Goal: Task Accomplishment & Management: Complete application form

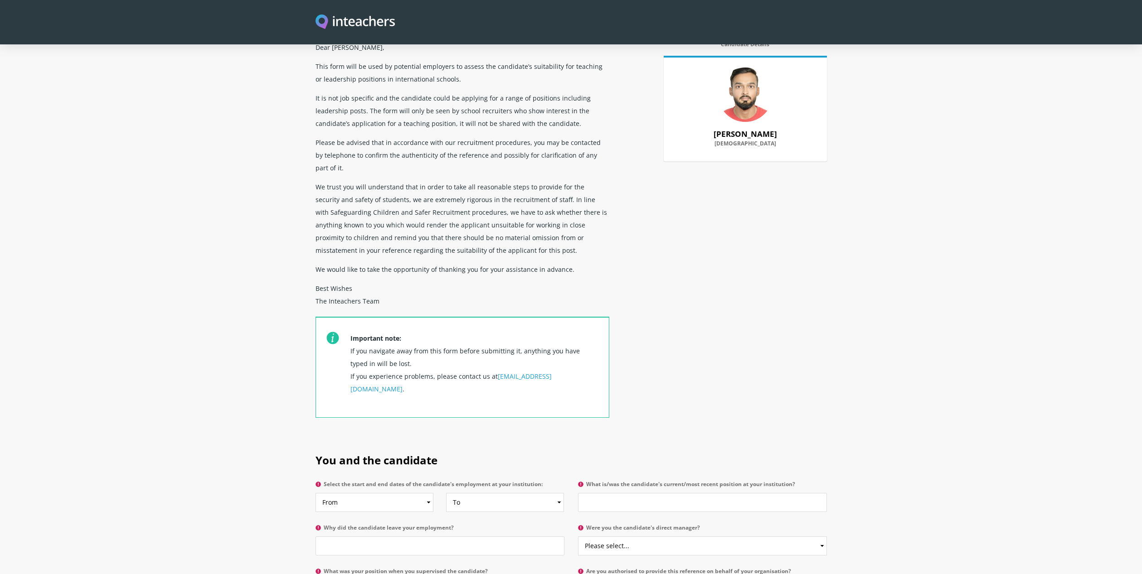
scroll to position [363, 0]
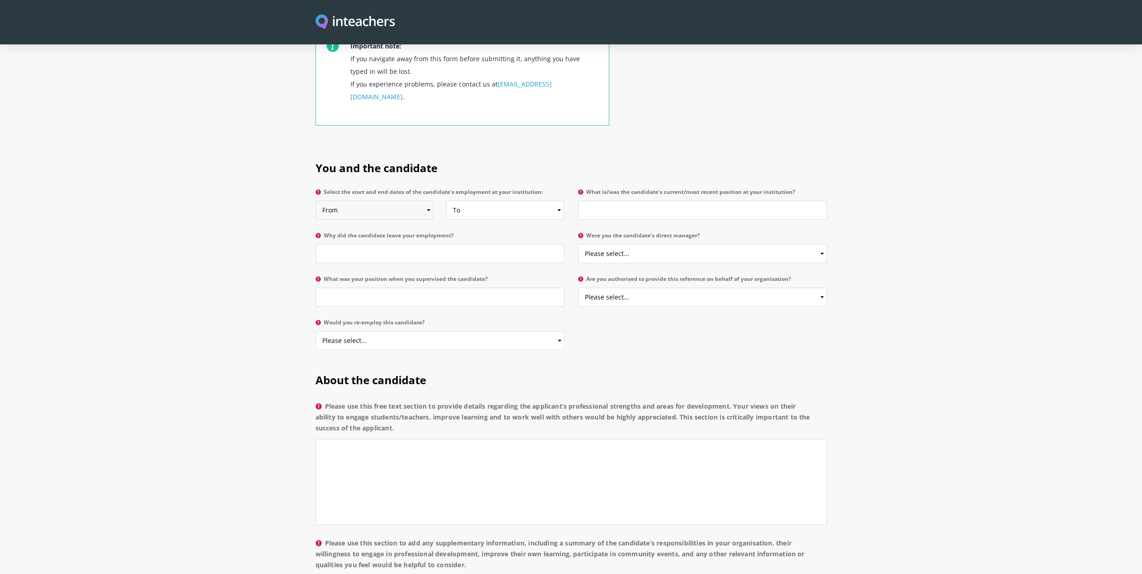
click at [382, 201] on select "From 2025 2024 2023 2022 2021 2020 2019 2018 2017 2016 2015 2014 2013 2012 2011…" at bounding box center [375, 210] width 118 height 19
click at [243, 189] on section "You and the candidate Select the start and end dates of the candidate's employm…" at bounding box center [571, 253] width 1142 height 212
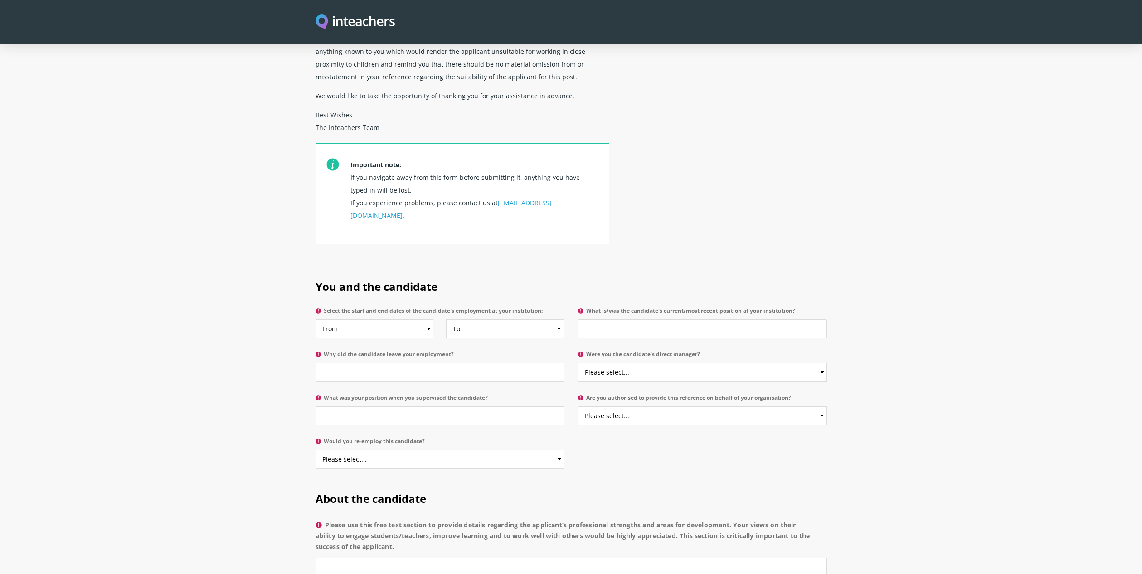
scroll to position [227, 0]
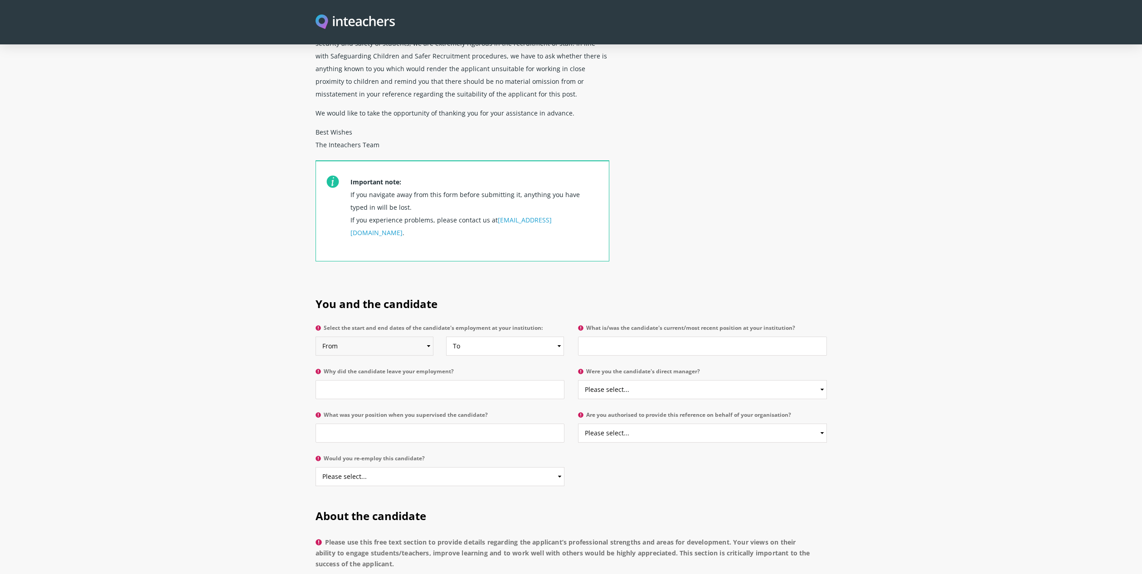
click at [396, 337] on select "From 2025 2024 2023 2022 2021 2020 2019 2018 2017 2016 2015 2014 2013 2012 2011…" at bounding box center [375, 346] width 118 height 19
click at [267, 331] on section "You and the candidate Select the start and end dates of the candidate's employm…" at bounding box center [571, 389] width 1142 height 212
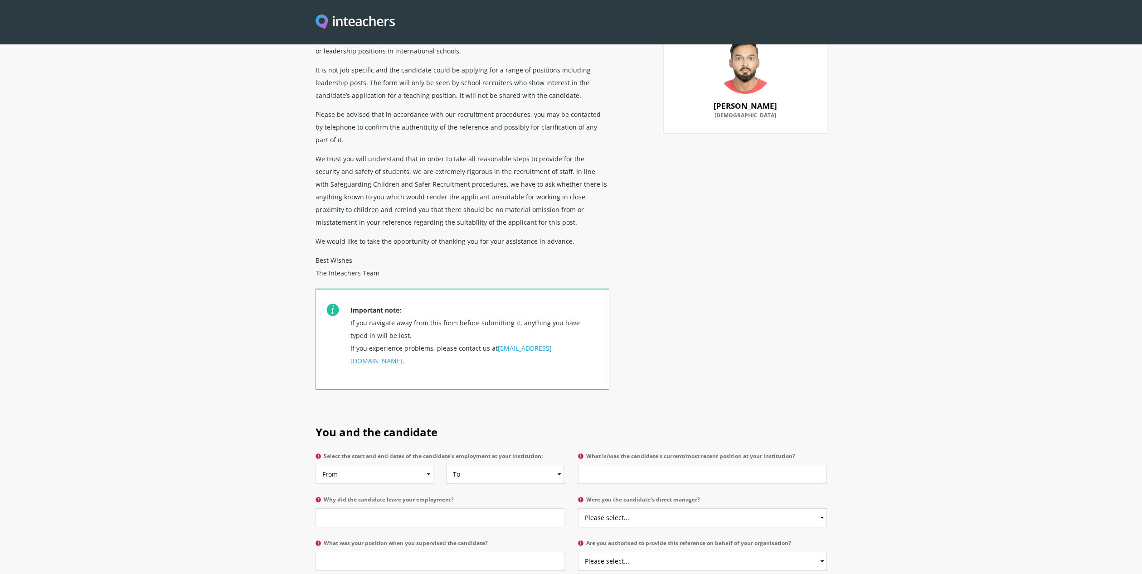
scroll to position [363, 0]
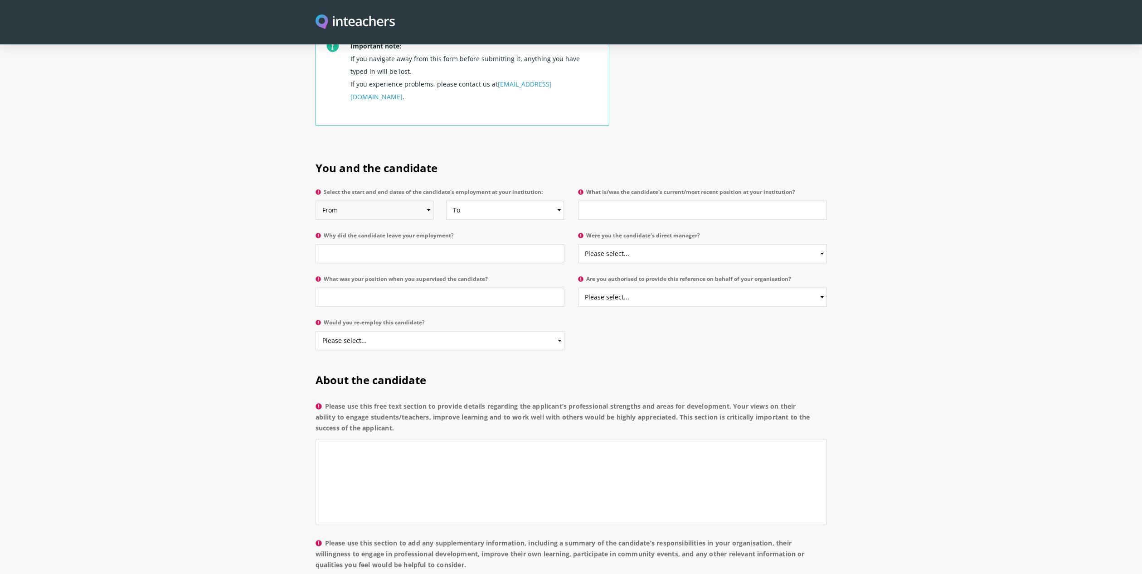
click at [394, 201] on select "From 2025 2024 2023 2022 2021 2020 2019 2018 2017 2016 2015 2014 2013 2012 2011…" at bounding box center [375, 210] width 118 height 19
select select "2018"
click at [316, 201] on select "From 2025 2024 2023 2022 2021 2020 2019 2018 2017 2016 2015 2014 2013 2012 2011…" at bounding box center [375, 210] width 118 height 19
click at [511, 201] on select "To Currently 2025 2024 2023 2022 2021 2020 2019 2018 2017 2016 2015 2014 2013 2…" at bounding box center [505, 210] width 118 height 19
select select "2025"
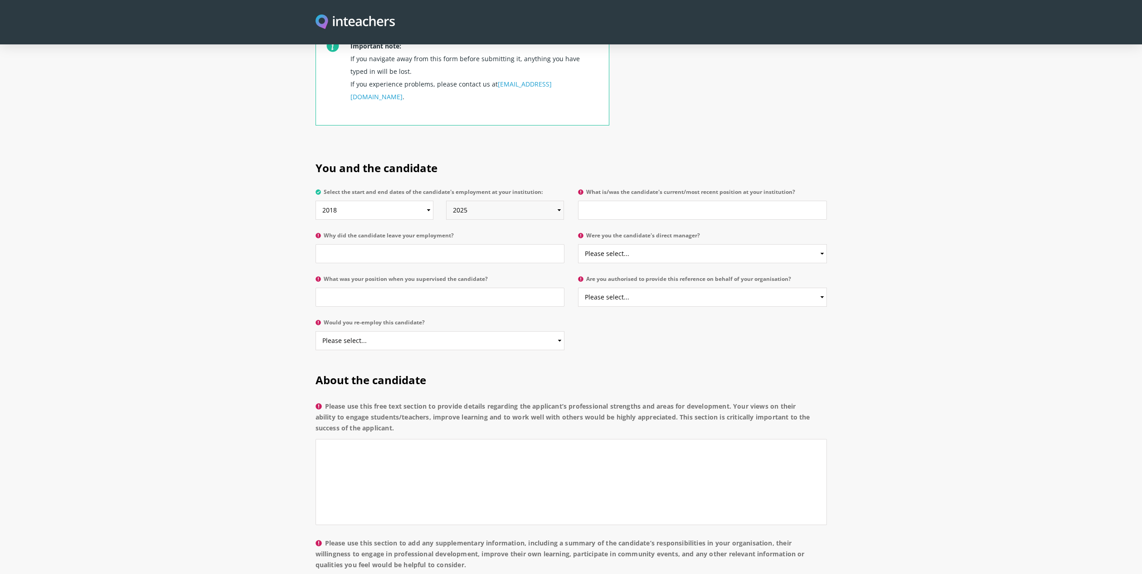
click at [446, 201] on select "To Currently 2025 2024 2023 2022 2021 2020 2019 2018 2017 2016 2015 2014 2013 2…" at bounding box center [505, 210] width 118 height 19
click at [518, 201] on select "To Currently 2025 2024 2023 2022 2021 2020 2019 2018 2017 2016 2015 2014 2013 2…" at bounding box center [505, 210] width 118 height 19
click at [446, 201] on select "To Currently 2025 2024 2023 2022 2021 2020 2019 2018 2017 2016 2015 2014 2013 2…" at bounding box center [505, 210] width 118 height 19
click at [502, 201] on select "To Currently 2025 2024 2023 2022 2021 2020 2019 2018 2017 2016 2015 2014 2013 2…" at bounding box center [505, 210] width 118 height 19
select select
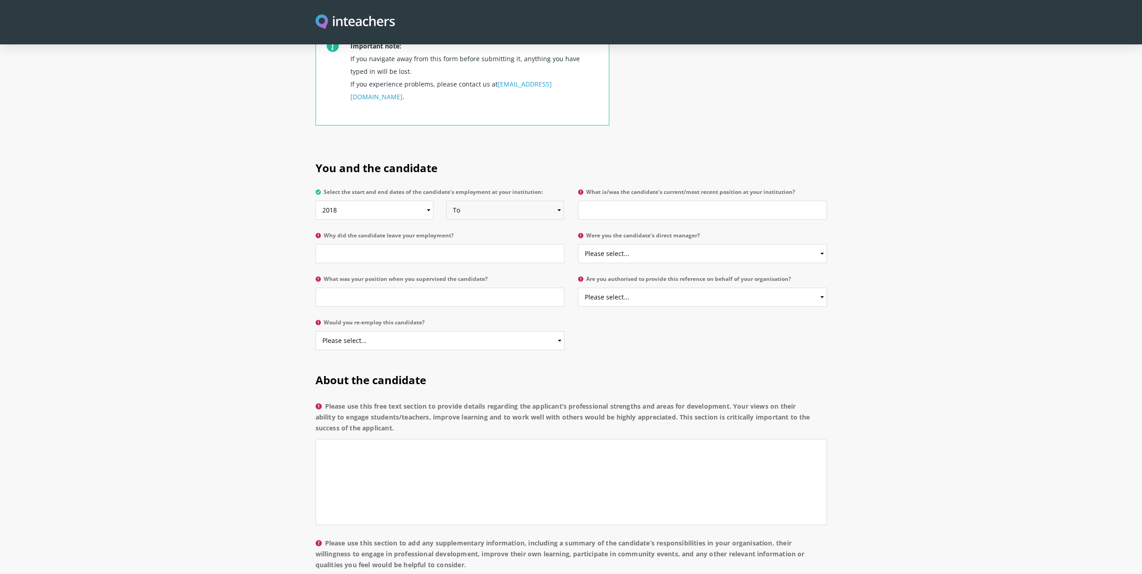
click at [446, 201] on select "To Currently 2025 2024 2023 2022 2021 2020 2019 2018 2017 2016 2015 2014 2013 2…" at bounding box center [505, 210] width 118 height 19
click at [593, 201] on input "What is/was the candidate's current/most recent position at your institution?" at bounding box center [702, 210] width 249 height 19
type input "He is not in my isntitution , we playe cricket together in same team since [DAT…"
click at [448, 244] on input "Why did the candidate leave your employment?" at bounding box center [440, 253] width 249 height 19
type input "H"
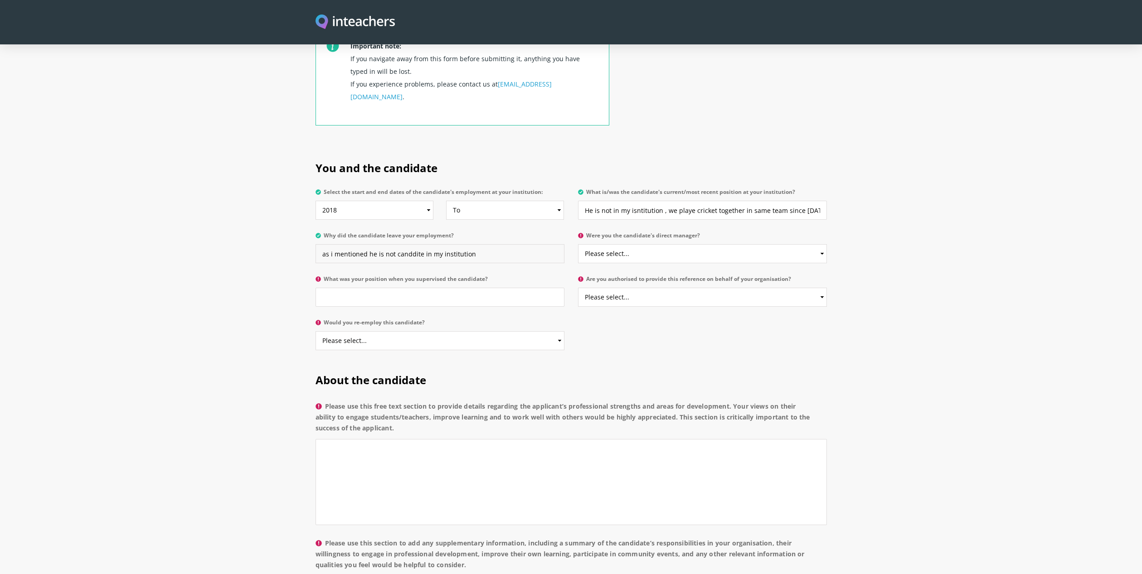
type input "as i mentioned he is not canddite in my institution"
drag, startPoint x: 414, startPoint y: 232, endPoint x: 688, endPoint y: 288, distance: 279.7
click at [720, 360] on h2 "About the candidate" at bounding box center [571, 379] width 511 height 38
click at [661, 244] on select "Please select... Yes No" at bounding box center [702, 253] width 249 height 19
select select "No"
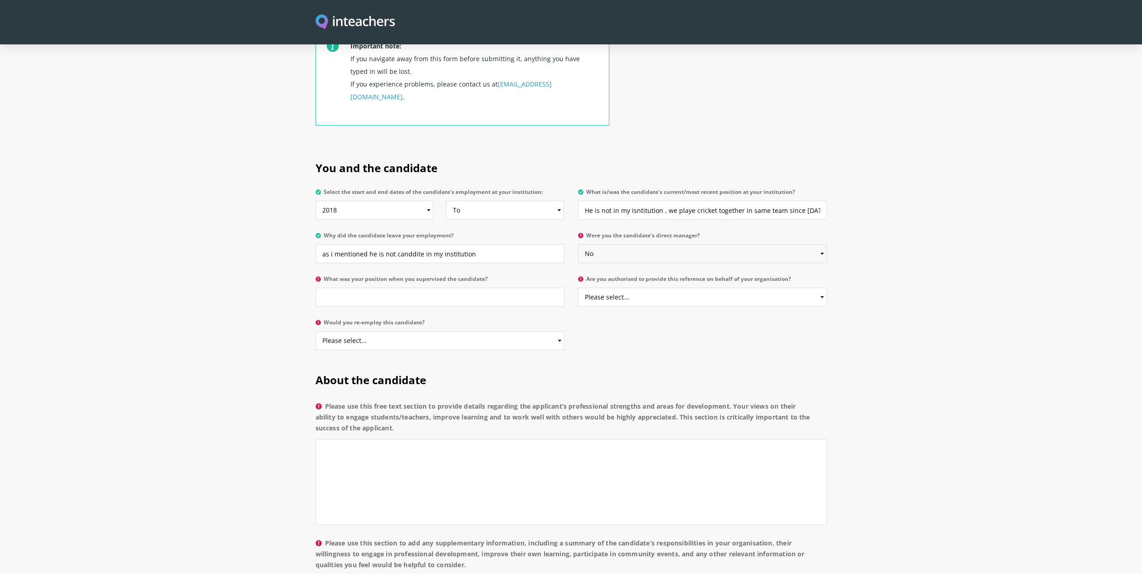
click at [578, 244] on select "Please select... Yes No" at bounding box center [702, 253] width 249 height 19
click at [374, 288] on input "What was your position when you supervised the candidate?" at bounding box center [440, 297] width 249 height 19
drag, startPoint x: 818, startPoint y: 182, endPoint x: 494, endPoint y: 138, distance: 327.2
click at [494, 147] on div "You and the candidate Select the start and end dates of the candidate's employm…" at bounding box center [571, 231] width 511 height 169
click at [481, 201] on select "To Currently 2025 2024 2023 2022 2021 2020 2019 2018 2017 2016 2015 2014 2013 2…" at bounding box center [505, 210] width 118 height 19
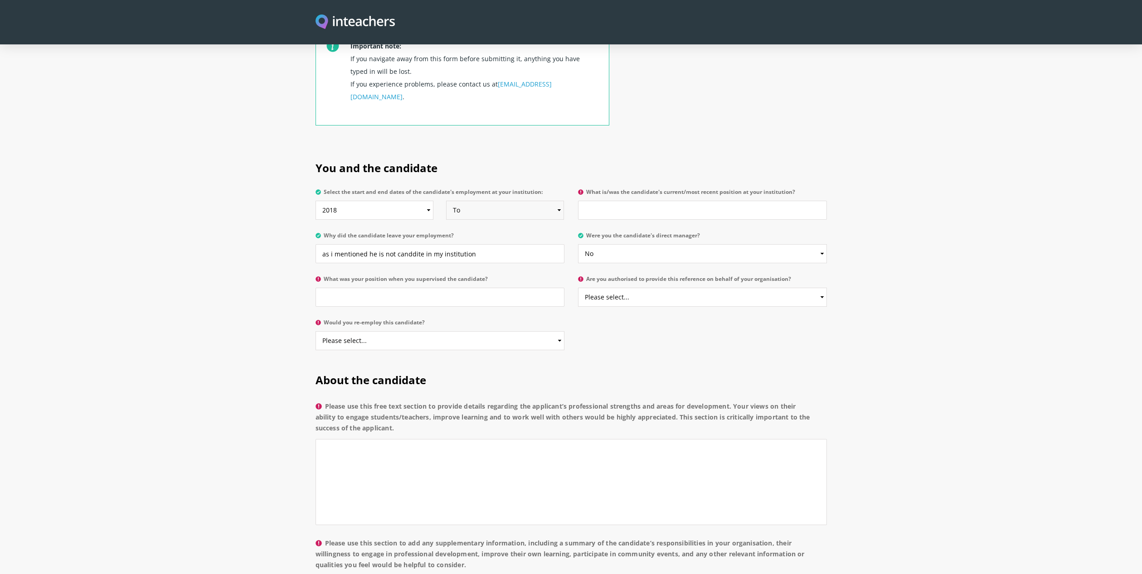
select select
click at [446, 201] on select "To Currently 2025 2024 2023 2022 2021 2020 2019 2018 2017 2016 2015 2014 2013 2…" at bounding box center [505, 210] width 118 height 19
click at [384, 201] on select "From 2025 2024 2023 2022 2021 2020 2019 2018 2017 2016 2015 2014 2013 2012 2011…" at bounding box center [375, 210] width 118 height 19
select select
click at [316, 201] on select "From 2025 2024 2023 2022 2021 2020 2019 2018 2017 2016 2015 2014 2013 2012 2011…" at bounding box center [375, 210] width 118 height 19
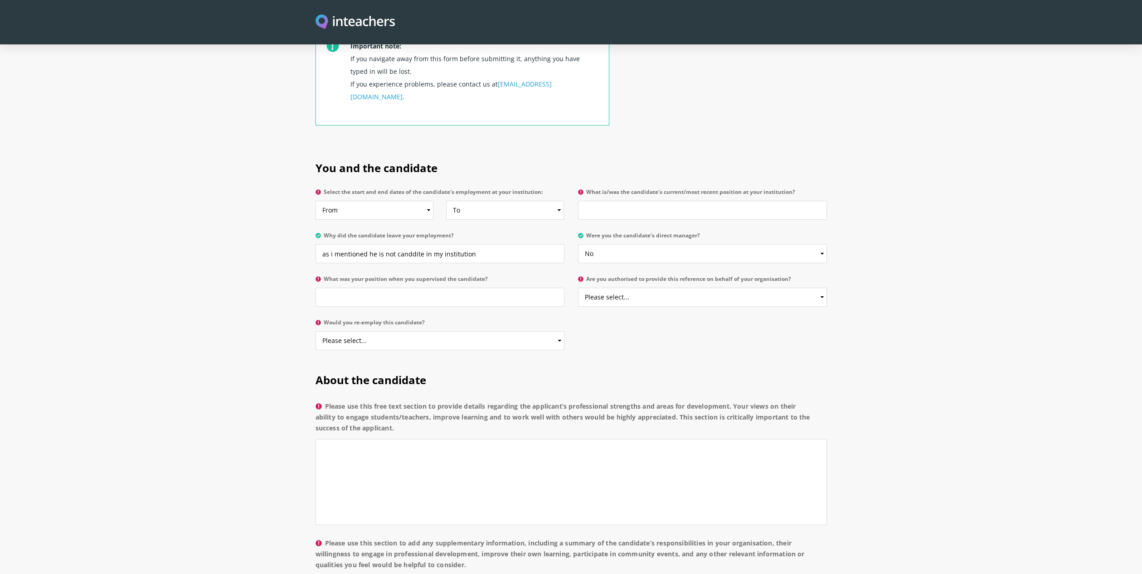
click at [229, 208] on section "You and the candidate Select the start and end dates of the candidate's employm…" at bounding box center [571, 253] width 1142 height 212
drag, startPoint x: 601, startPoint y: 228, endPoint x: 529, endPoint y: 228, distance: 72.1
click at [529, 185] on div "Select the start and end dates of the candidate's employment at your institutio…" at bounding box center [571, 185] width 511 height 0
select select
click at [578, 244] on select "Please select... Yes No" at bounding box center [702, 253] width 249 height 19
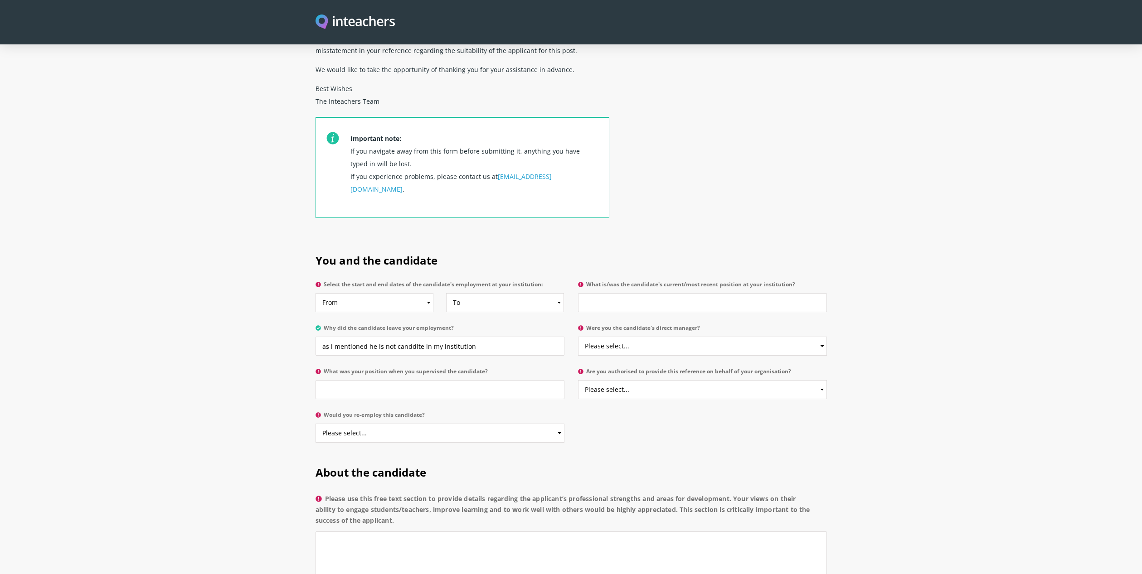
scroll to position [227, 0]
